Goal: Task Accomplishment & Management: Use online tool/utility

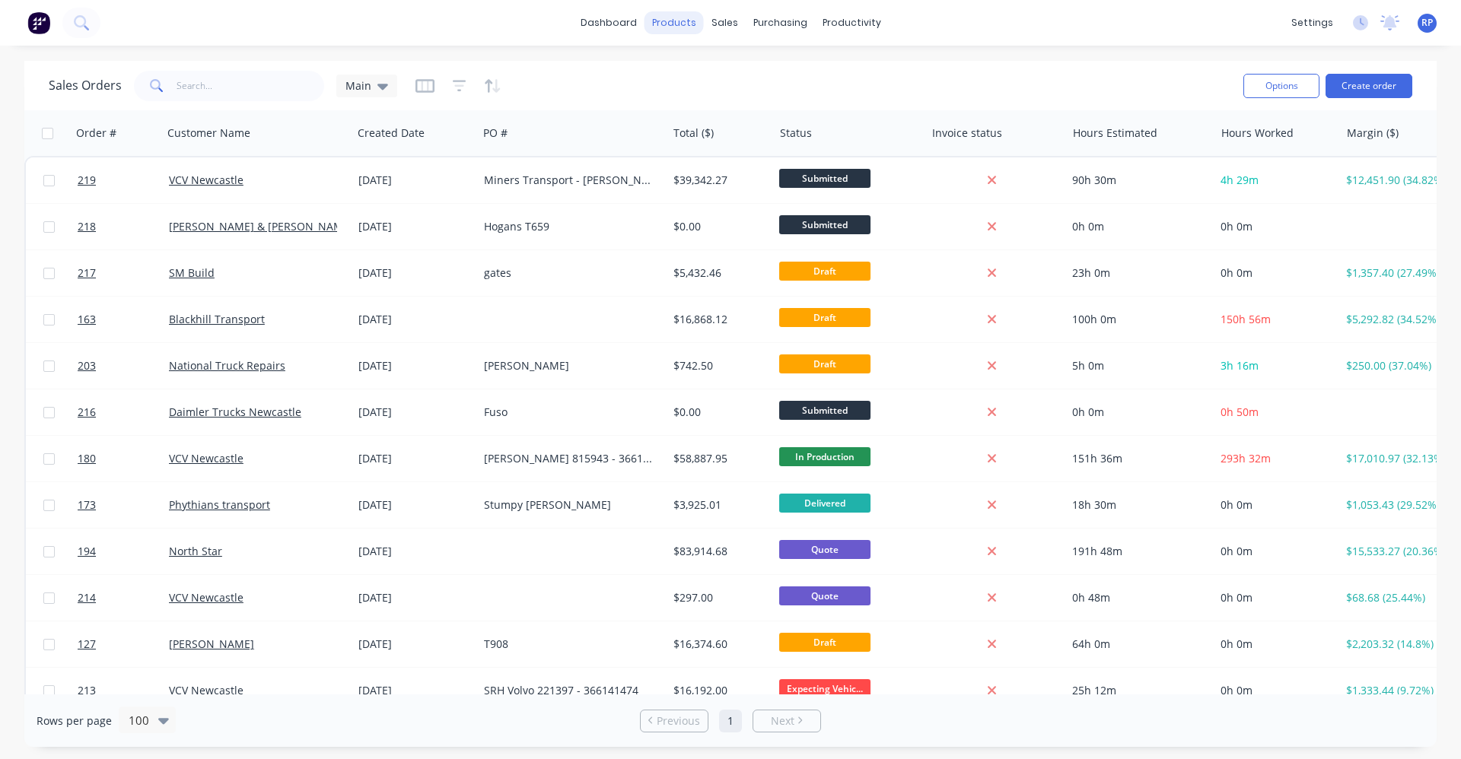
click at [666, 25] on div "products" at bounding box center [673, 22] width 59 height 23
click at [692, 71] on link "Product Catalogue" at bounding box center [749, 72] width 202 height 30
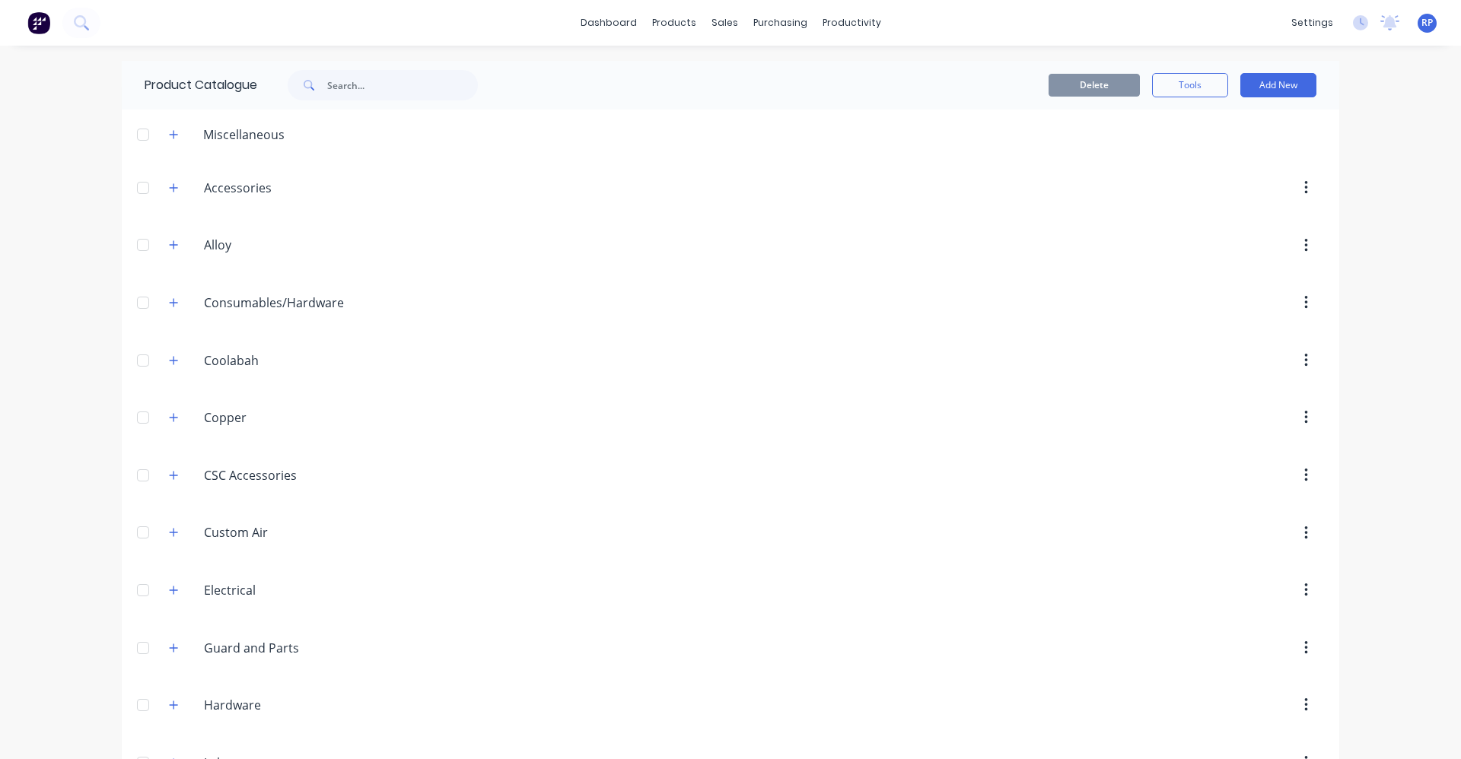
click at [180, 362] on div "Coolabah. [GEOGRAPHIC_DATA]" at bounding box center [276, 360] width 239 height 27
click at [169, 363] on icon "button" at bounding box center [173, 360] width 9 height 11
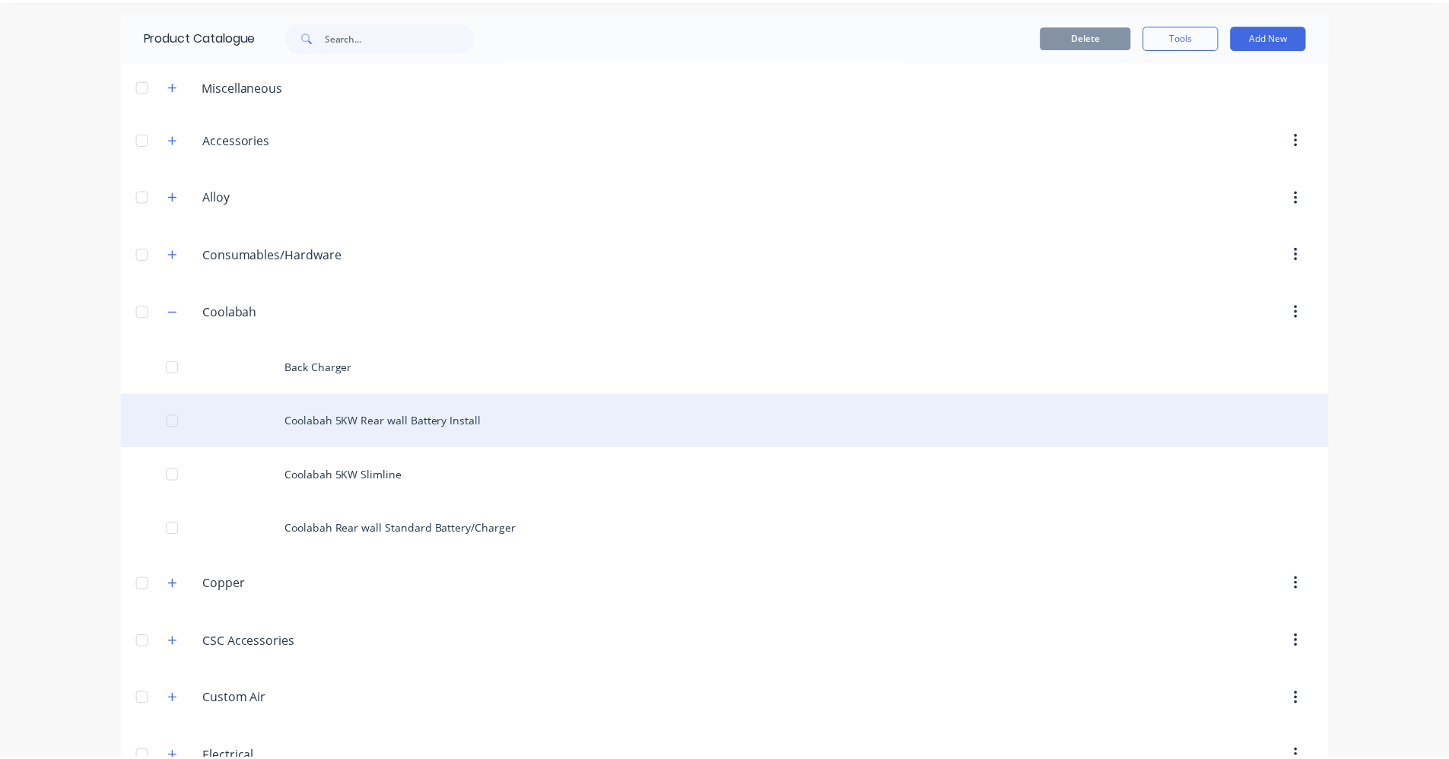
scroll to position [76, 0]
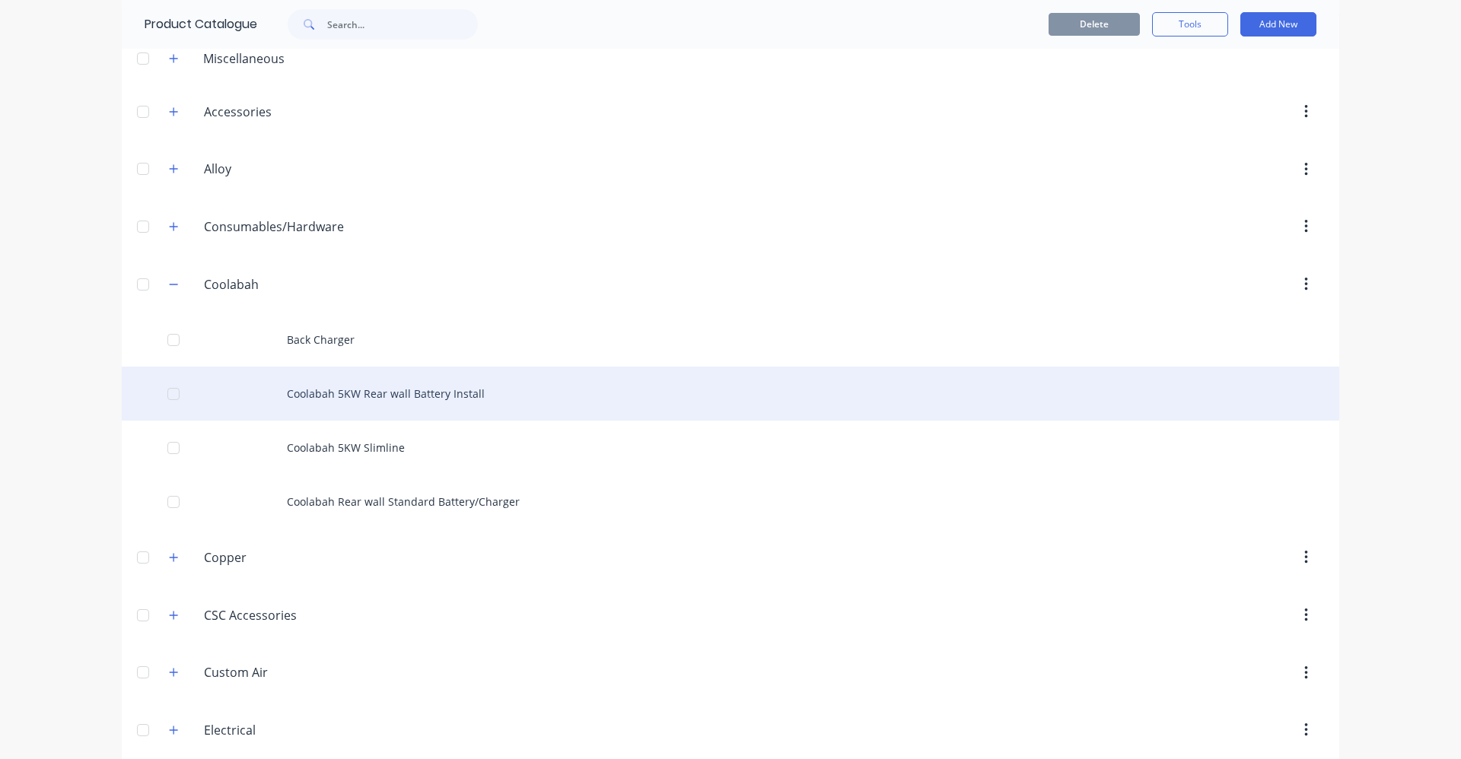
click at [395, 401] on div "Coolabah 5KW Rear wall Battery Install" at bounding box center [730, 394] width 1217 height 54
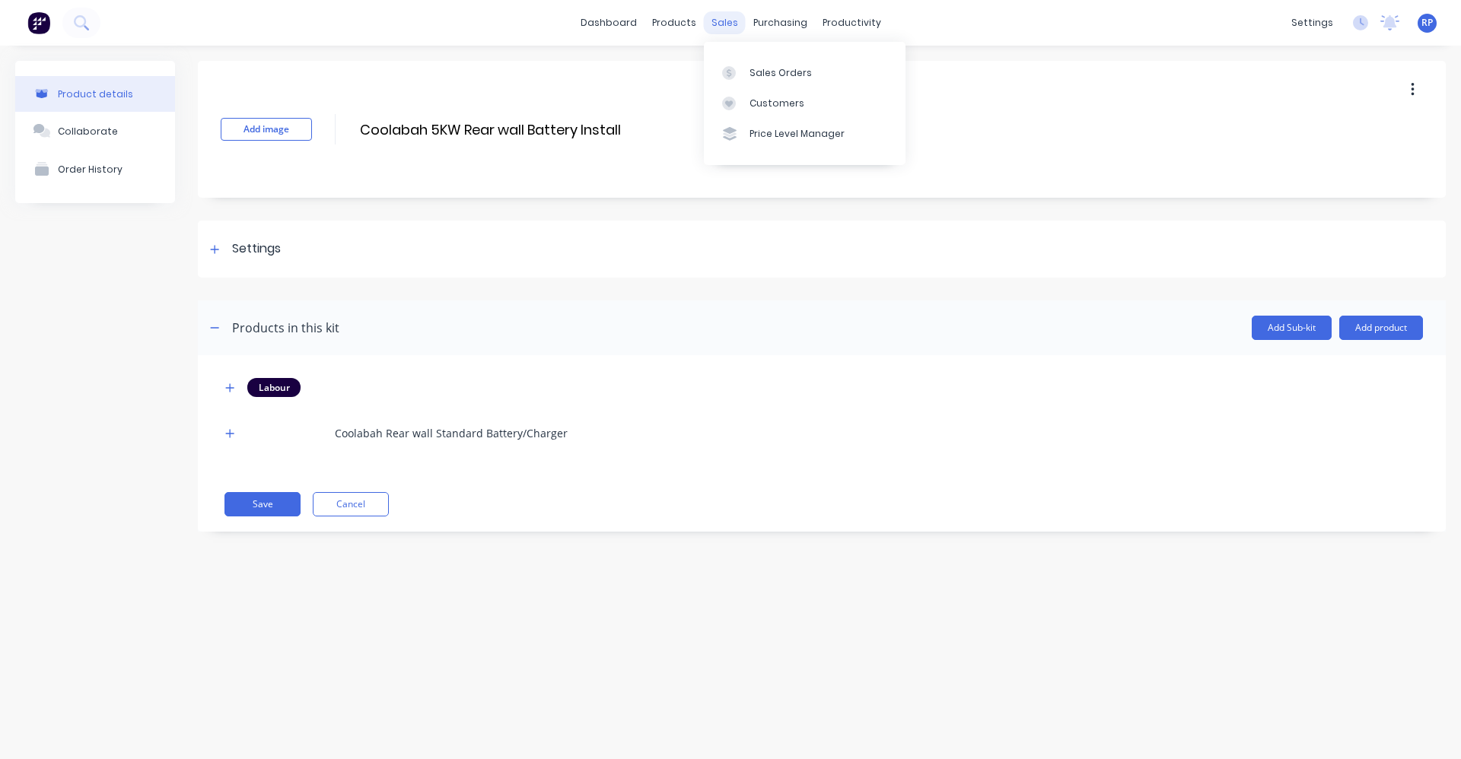
click at [739, 28] on div "sales" at bounding box center [725, 22] width 42 height 23
click at [756, 69] on div "Sales Orders" at bounding box center [780, 73] width 62 height 14
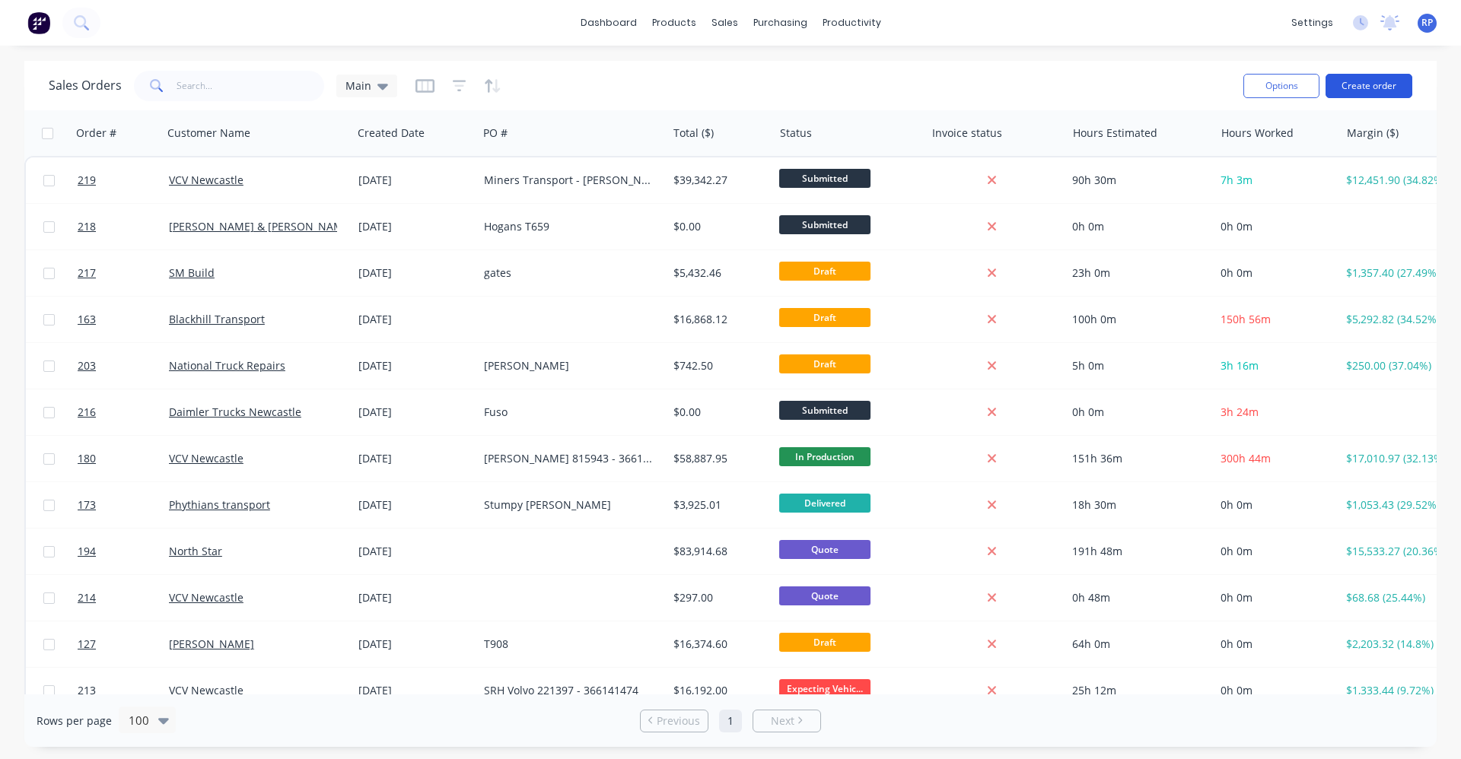
click at [1367, 89] on button "Create order" at bounding box center [1368, 86] width 87 height 24
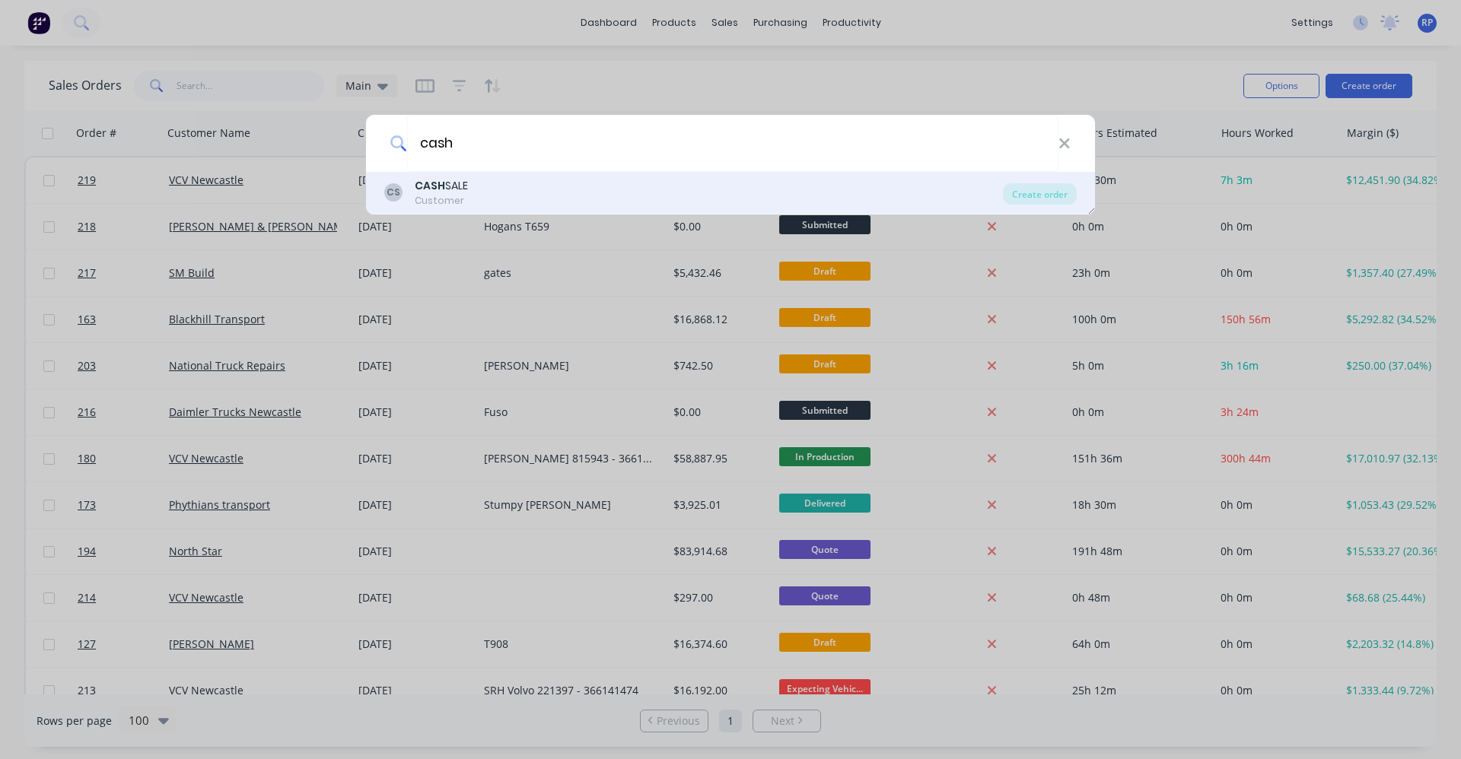
type input "cash"
click at [431, 189] on b "CASH" at bounding box center [430, 185] width 30 height 15
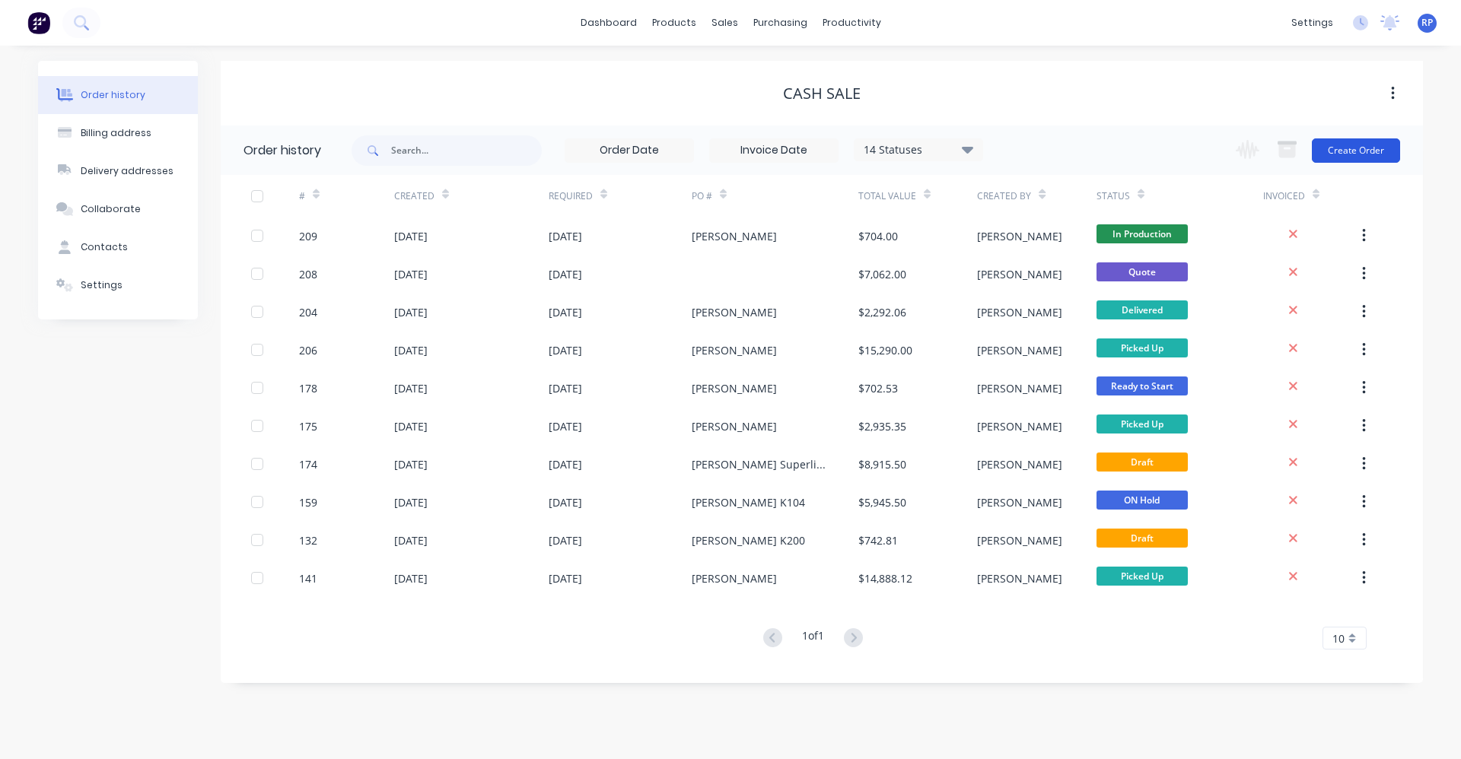
click at [1344, 148] on button "Create Order" at bounding box center [1356, 150] width 88 height 24
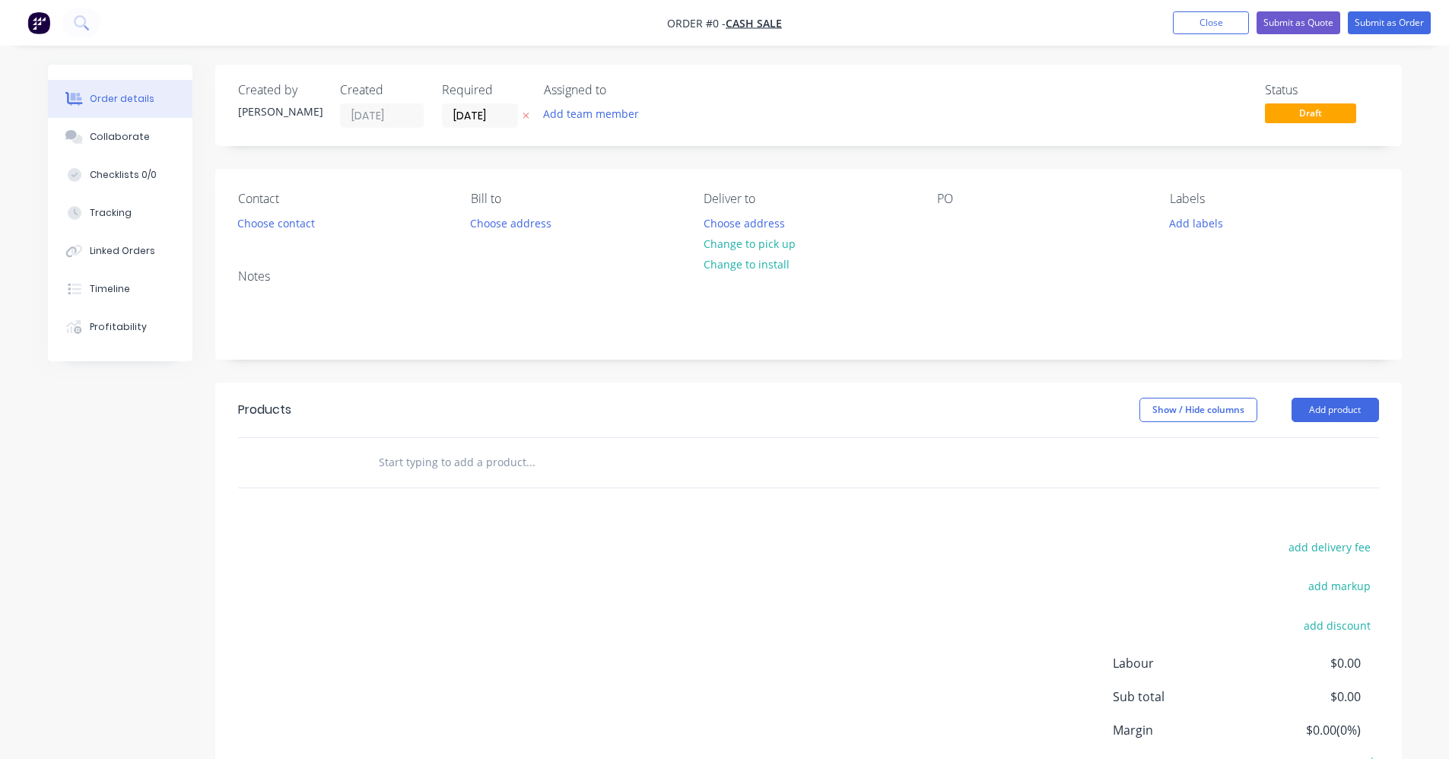
click at [553, 469] on input "text" at bounding box center [530, 462] width 304 height 30
type input "g"
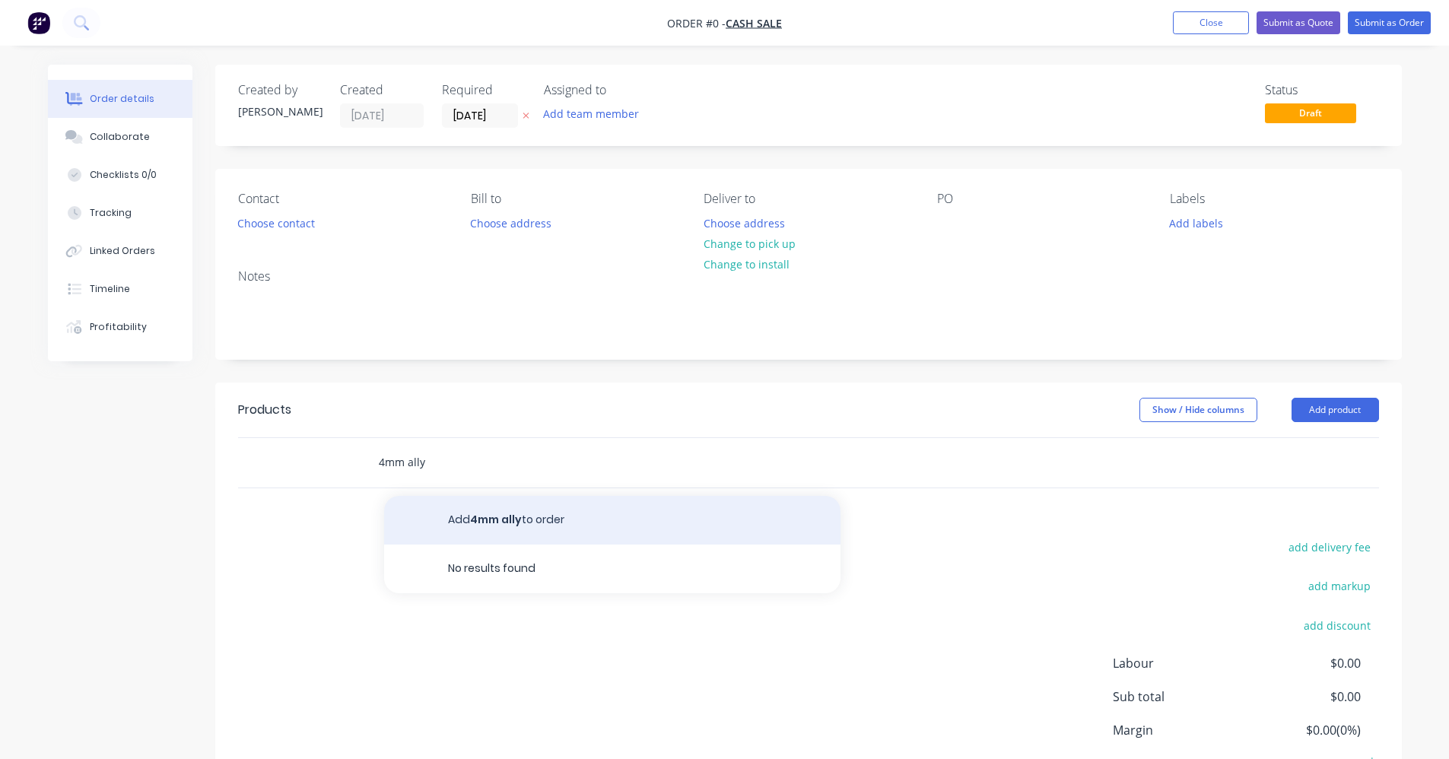
type input "4mm ally"
click at [526, 526] on button "Add 4mm ally to order" at bounding box center [612, 520] width 456 height 49
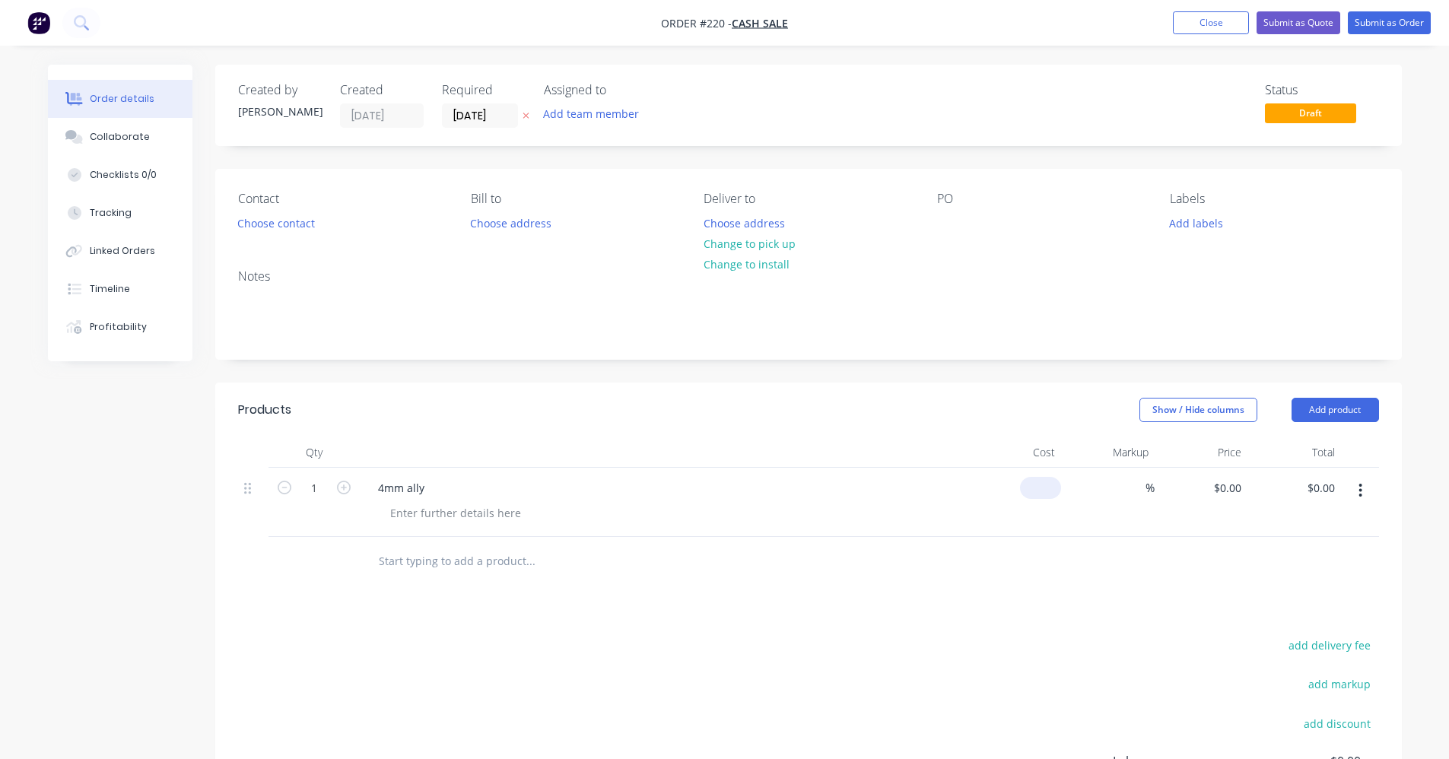
click at [1043, 488] on div "$0.00" at bounding box center [1040, 488] width 41 height 22
type input "$274.00"
drag, startPoint x: 1162, startPoint y: 558, endPoint x: 1189, endPoint y: 580, distance: 35.1
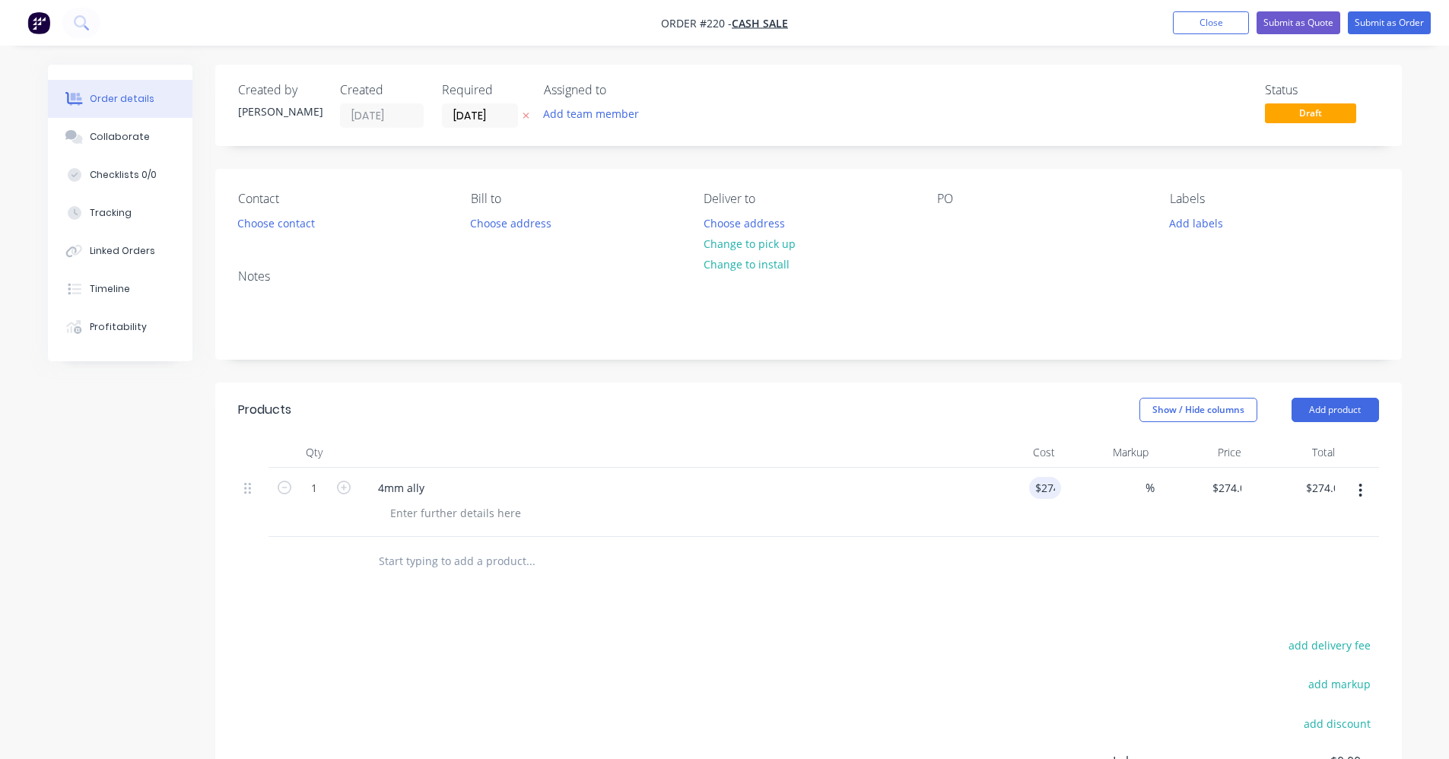
click at [1163, 558] on div at bounding box center [808, 561] width 1141 height 49
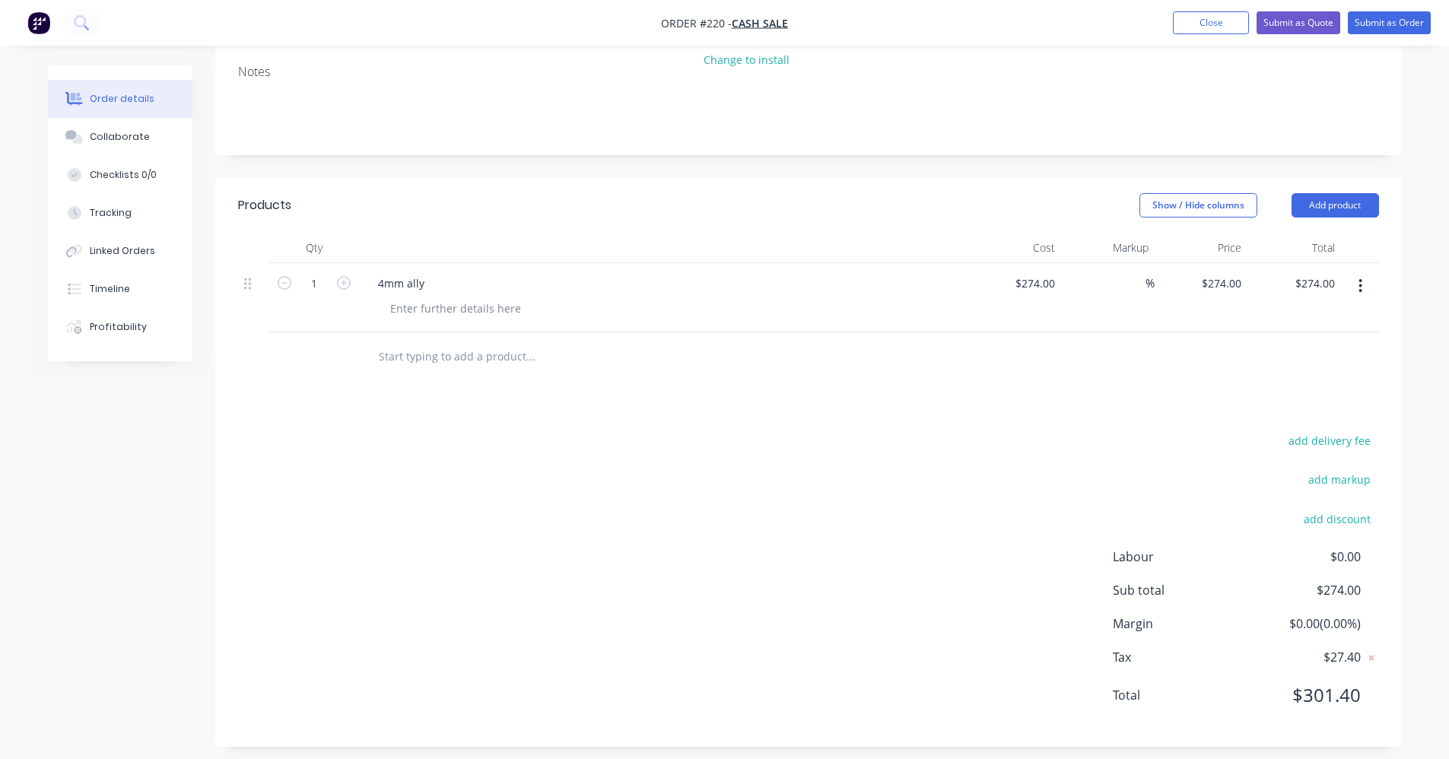
scroll to position [215, 0]
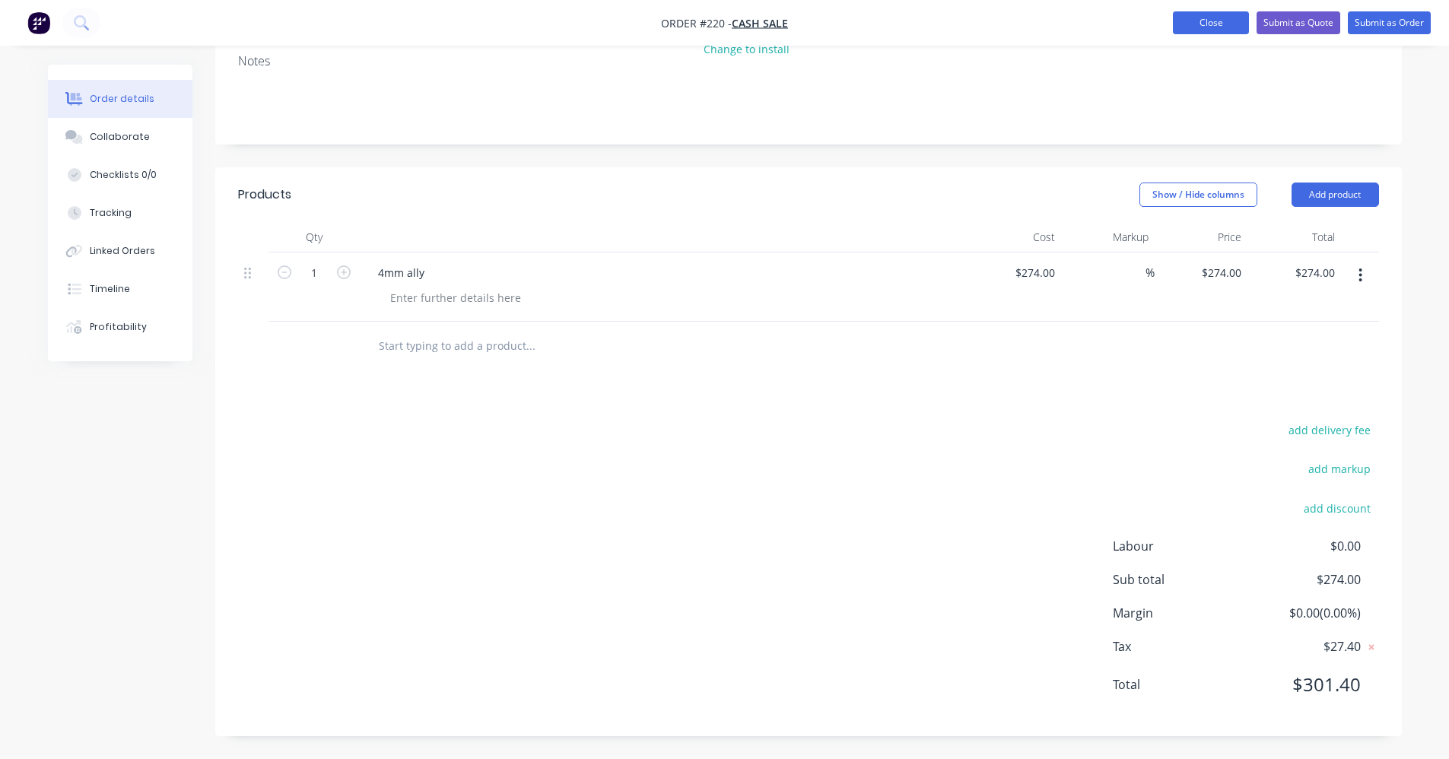
click at [1181, 27] on button "Close" at bounding box center [1211, 22] width 76 height 23
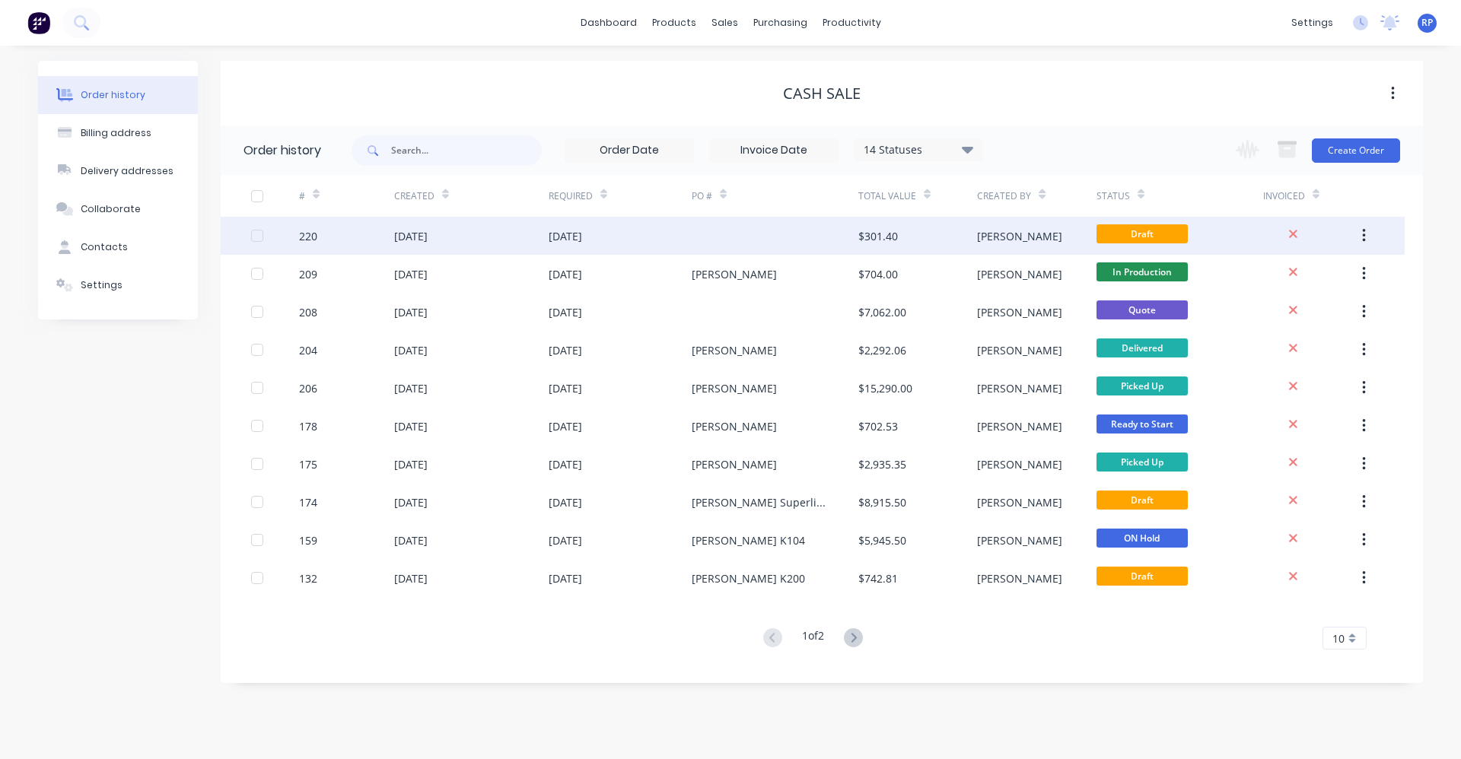
click at [766, 234] on div at bounding box center [775, 236] width 167 height 38
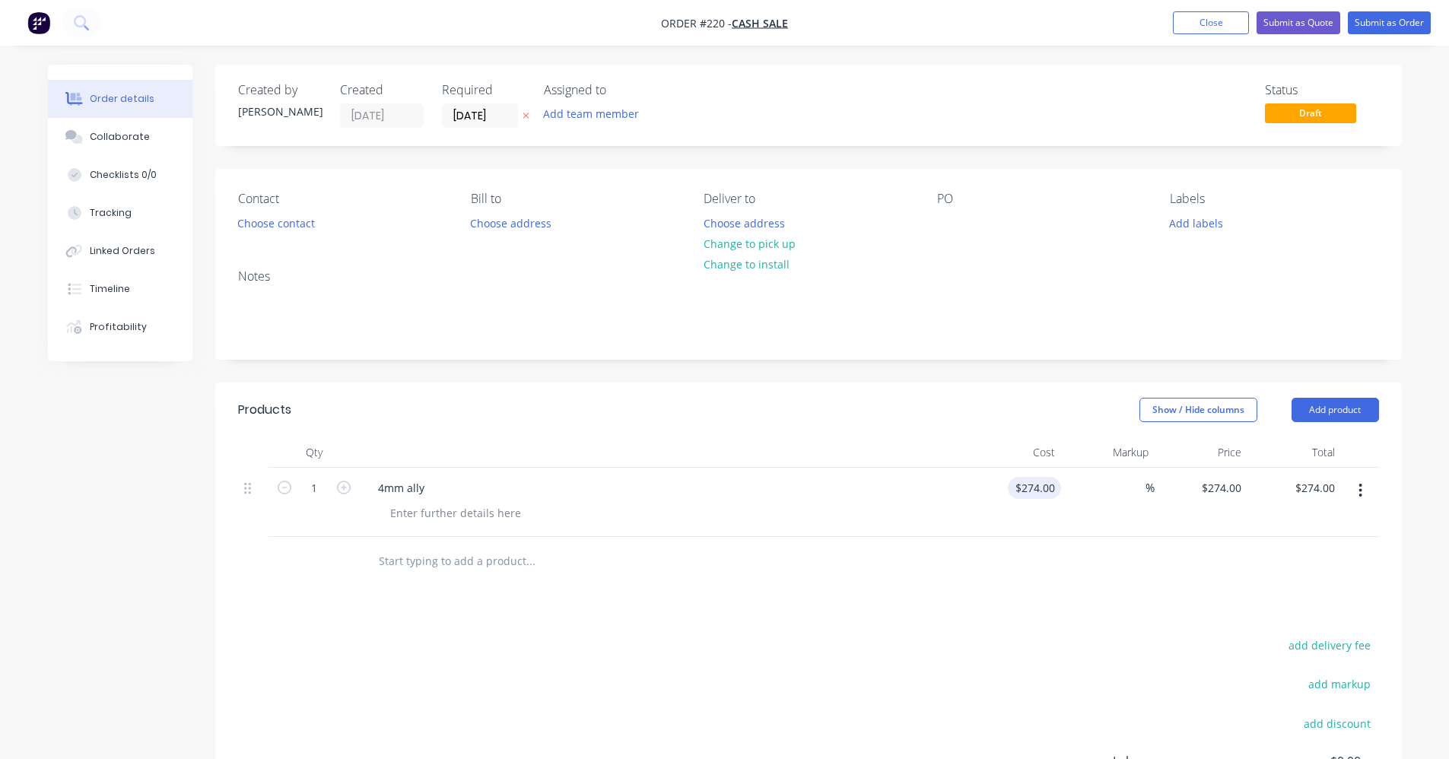
type input "274"
click at [1038, 487] on input "274" at bounding box center [1037, 488] width 47 height 22
click at [1039, 487] on input "274" at bounding box center [1037, 488] width 47 height 22
type input "$137.00"
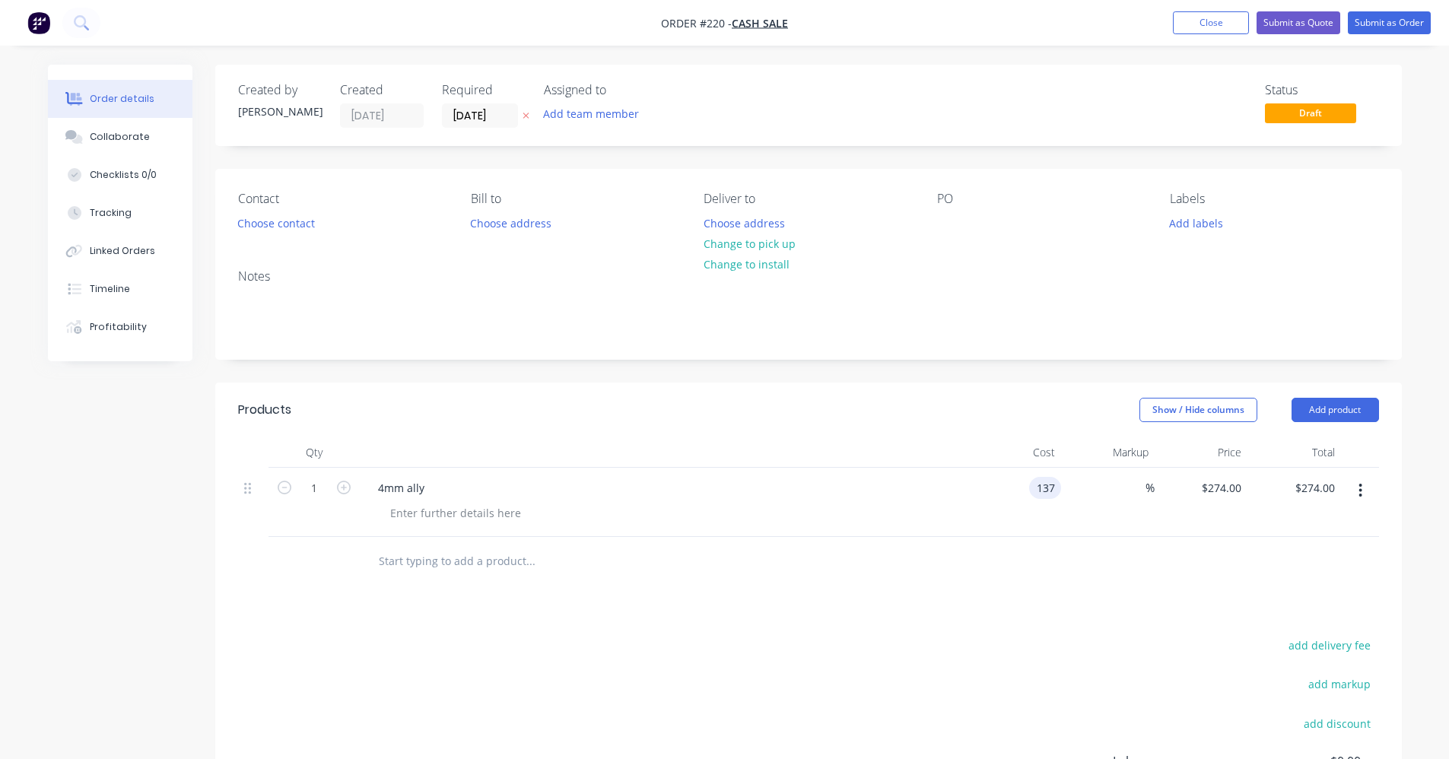
type input "$137.00"
click at [1082, 564] on div at bounding box center [808, 561] width 1141 height 49
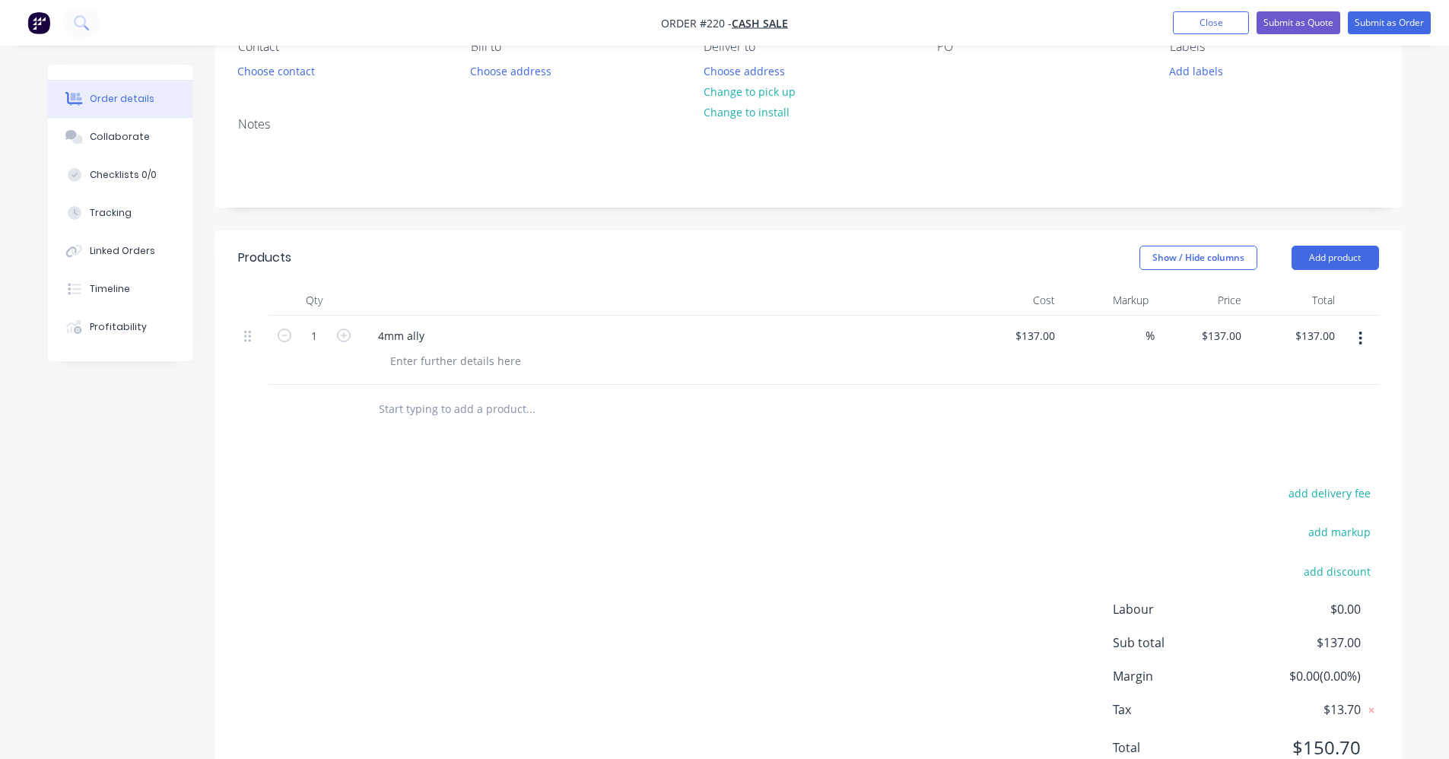
scroll to position [215, 0]
